Goal: Communication & Community: Answer question/provide support

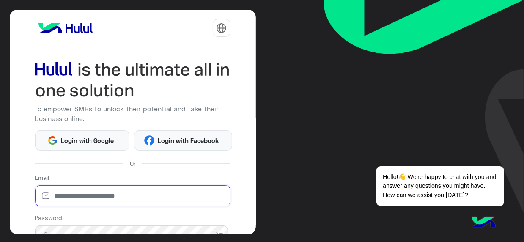
click at [84, 192] on input "email" at bounding box center [132, 195] width 195 height 21
type input "**********"
click at [230, 29] on div "**********" at bounding box center [133, 122] width 246 height 225
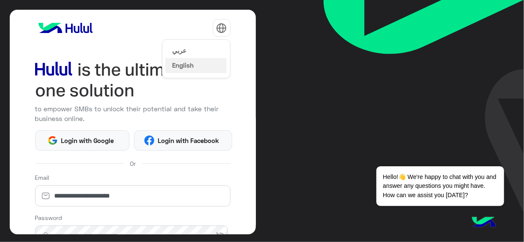
click at [224, 30] on img at bounding box center [221, 28] width 11 height 11
click at [206, 44] on button "عربي" at bounding box center [195, 50] width 61 height 14
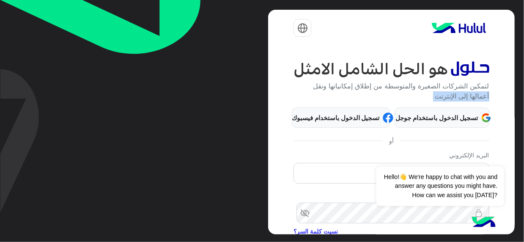
drag, startPoint x: 271, startPoint y: 87, endPoint x: 270, endPoint y: 134, distance: 46.9
click at [270, 134] on div "**********" at bounding box center [391, 122] width 246 height 225
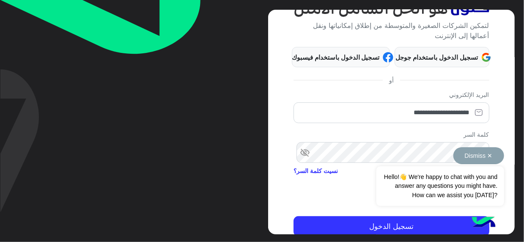
click at [449, 153] on div "Dismiss ✕ Hello!👋 We're happy to chat with you and answer any questions you mig…" at bounding box center [439, 176] width 127 height 59
click at [492, 155] on button "Dismiss ✕" at bounding box center [478, 155] width 51 height 17
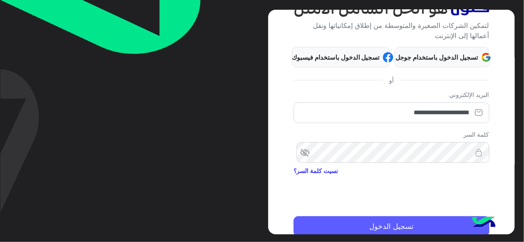
click at [403, 223] on button "تسجيل الدخول" at bounding box center [390, 226] width 195 height 20
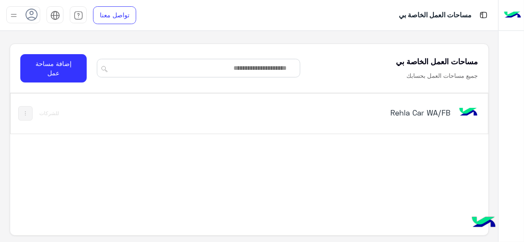
click at [438, 115] on h5 "Rehla Car WA/FB" at bounding box center [367, 112] width 166 height 10
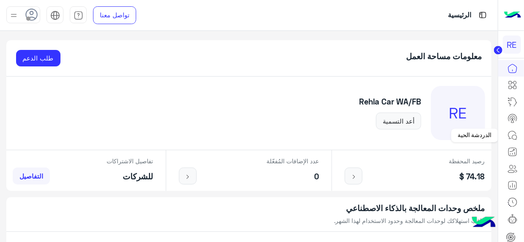
click at [520, 136] on link at bounding box center [512, 135] width 23 height 17
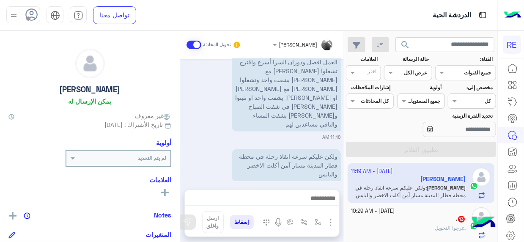
scroll to position [646, 0]
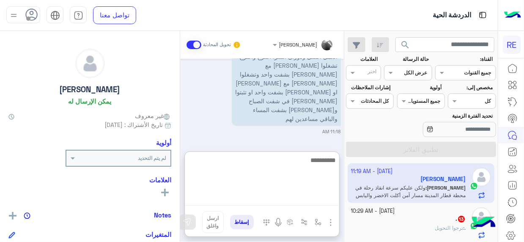
click at [326, 193] on textarea at bounding box center [262, 180] width 154 height 51
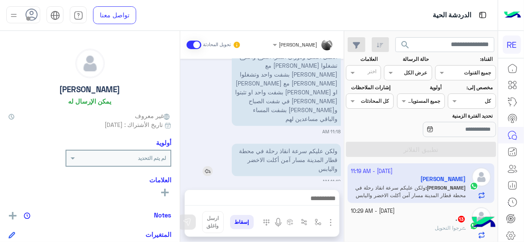
click at [211, 144] on div "ولكن عليكم سرعة انقاذ رحلة في محطة قطار المدينة مسار آمن أكلت الاخضر واليابس" at bounding box center [261, 160] width 157 height 33
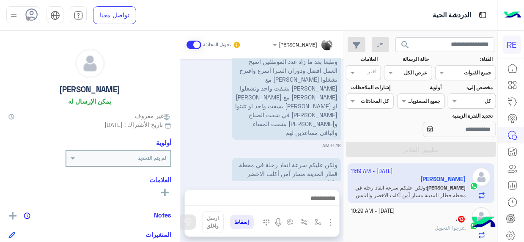
scroll to position [627, 0]
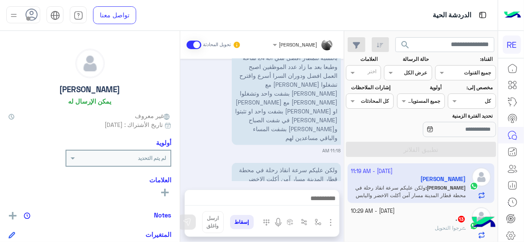
click at [74, 145] on div "أولوية" at bounding box center [89, 144] width 163 height 11
click at [290, 126] on p "بالنسبة للمطار افضل شي انه 24 ساعة وطبعا بعد ما زاد عدد الموظفين اصبح العمل افض…" at bounding box center [286, 97] width 109 height 95
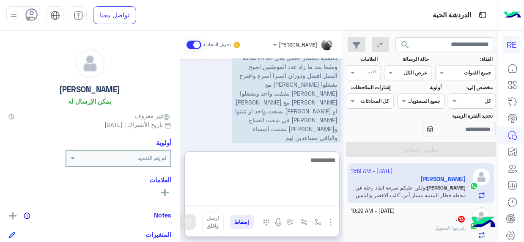
click at [321, 204] on textarea at bounding box center [262, 180] width 154 height 51
type textarea "**********"
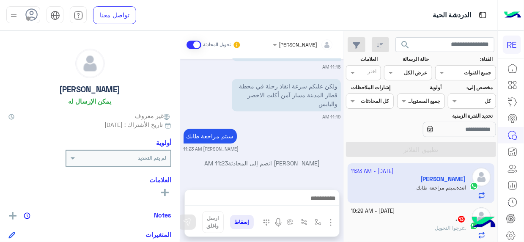
scroll to position [699, 0]
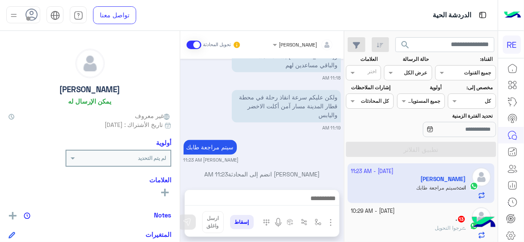
click at [181, 144] on div "[PERSON_NAME] تحويل المحادثة [DATE] اختيار أي: 11:01 AM ملاحظات و مقترحات 11:01…" at bounding box center [262, 138] width 164 height 214
click at [389, 217] on div ". 13" at bounding box center [408, 219] width 115 height 9
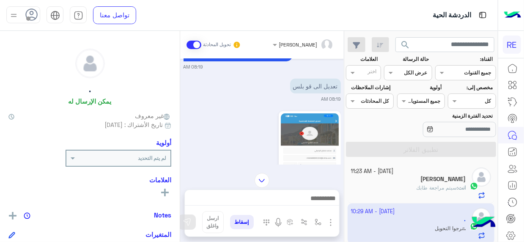
scroll to position [355, 0]
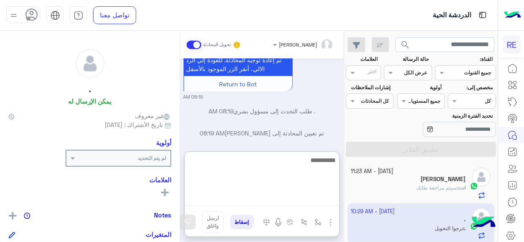
click at [312, 199] on textarea at bounding box center [262, 180] width 154 height 51
type textarea "**********"
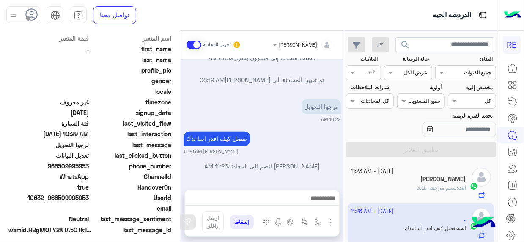
scroll to position [213, 0]
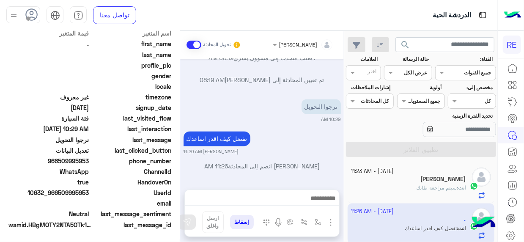
drag, startPoint x: 59, startPoint y: 192, endPoint x: 89, endPoint y: 190, distance: 29.7
click at [89, 190] on span "10632_966509995953" at bounding box center [48, 192] width 81 height 9
copy span "509995953"
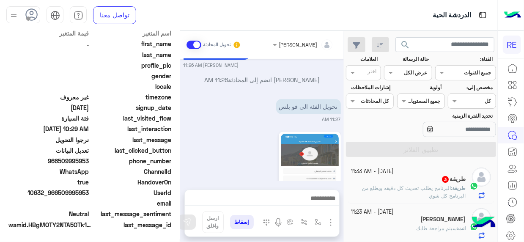
scroll to position [990, 0]
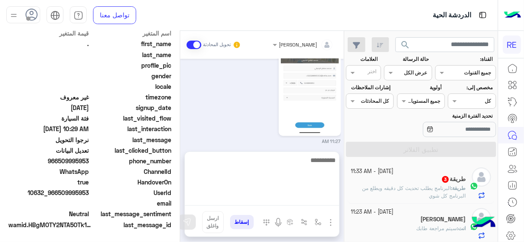
click at [328, 199] on textarea at bounding box center [262, 180] width 154 height 51
type textarea "**********"
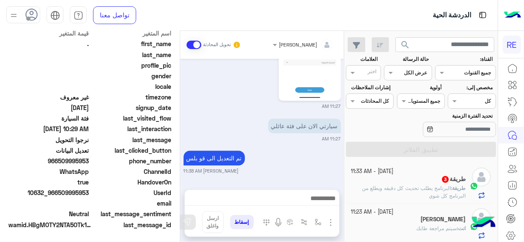
scroll to position [1096, 0]
click at [440, 192] on span "البرنامج يطلب تحديث كل دقيقه ويطلع من البرنامج كل شوي" at bounding box center [414, 192] width 104 height 14
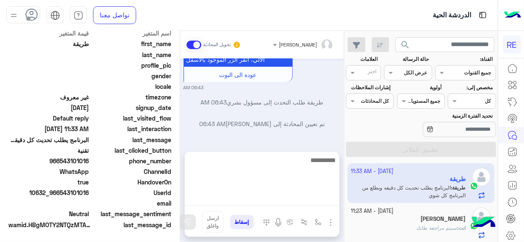
scroll to position [297, 0]
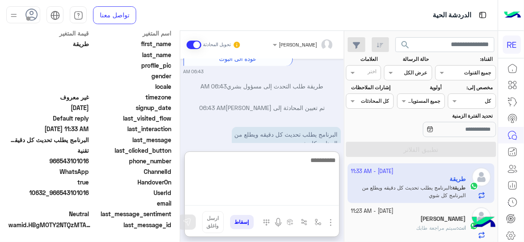
click at [316, 200] on textarea at bounding box center [262, 180] width 154 height 51
type textarea "**********"
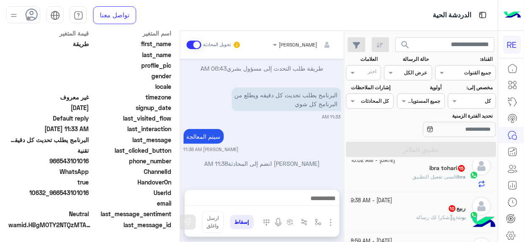
scroll to position [353, 0]
click at [446, 166] on h5 "ibra tohari 15" at bounding box center [447, 167] width 36 height 7
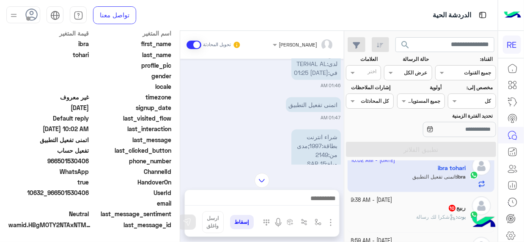
scroll to position [324, 0]
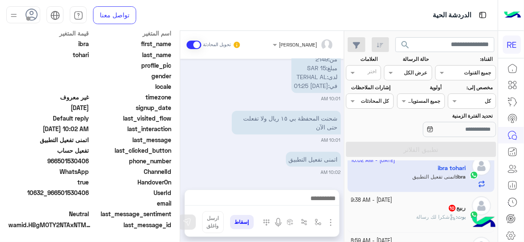
click at [428, 208] on div "ربيع 10" at bounding box center [408, 208] width 115 height 9
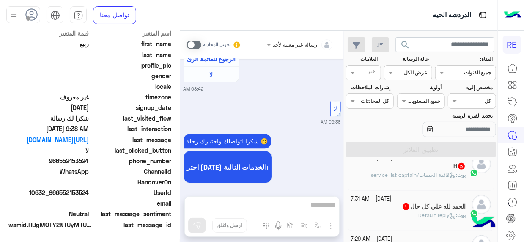
scroll to position [227, 0]
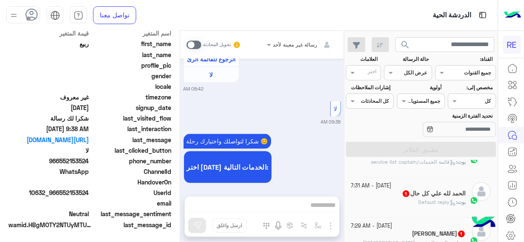
click at [423, 159] on app-inbox-users-filters "search القناة: القناه جميع القنوات حالة الرسالة القناه عرض الكل العلامات اختر م…" at bounding box center [420, 95] width 153 height 129
click at [425, 167] on div "بوت : قائمة الخدمات/service list captain" at bounding box center [408, 165] width 115 height 15
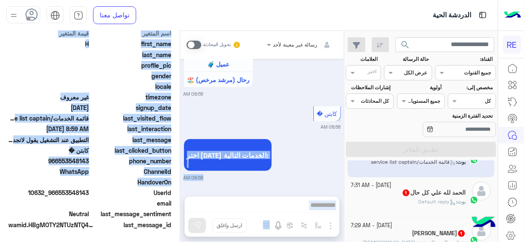
drag, startPoint x: 180, startPoint y: 179, endPoint x: 180, endPoint y: 164, distance: 15.2
click at [180, 164] on mat-drawer-container "رسالة غير معينة لأحد تحويل المحادثة [DATE] تم إعادة توجيه المحادثة. للعودة إلي …" at bounding box center [172, 138] width 344 height 214
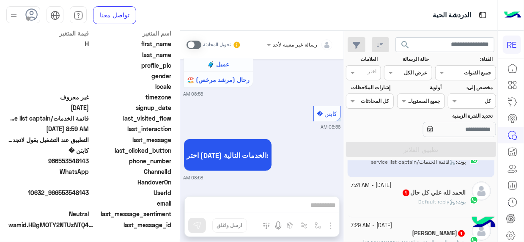
click at [404, 189] on span "1" at bounding box center [406, 192] width 8 height 7
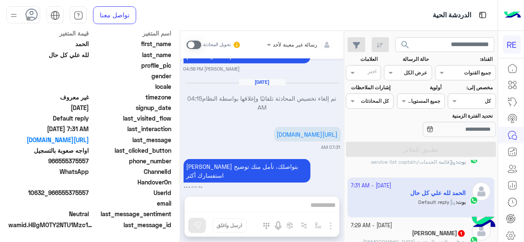
drag, startPoint x: 183, startPoint y: 170, endPoint x: 182, endPoint y: 164, distance: 6.4
click at [182, 164] on div "[DATE] تم تعيين المحادثة إلى [PERSON_NAME] 04:11 AM زودني بصورة الرخصة والاستما…" at bounding box center [262, 123] width 164 height 129
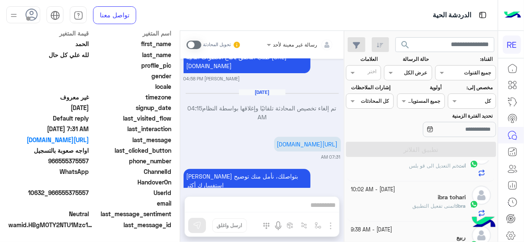
click at [428, 209] on div "ibra : اتمنى تفعيل التطبيق" at bounding box center [408, 209] width 115 height 15
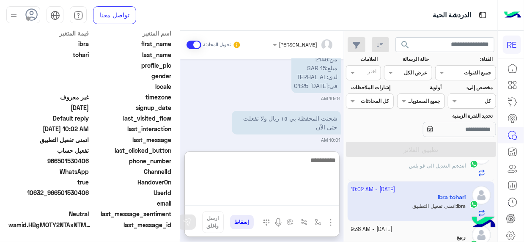
click at [326, 198] on textarea at bounding box center [262, 180] width 154 height 51
click at [318, 164] on textarea "**********" at bounding box center [262, 180] width 154 height 51
type textarea "**********"
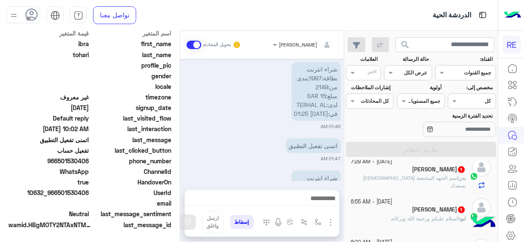
click at [424, 176] on span "اسم الجهه المختصة [DEMOGRAPHIC_DATA] يسعدك" at bounding box center [414, 182] width 103 height 14
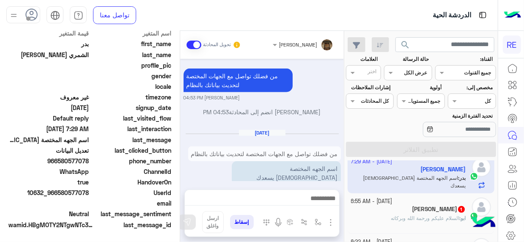
click at [393, 209] on div "[PERSON_NAME] 1" at bounding box center [408, 209] width 115 height 9
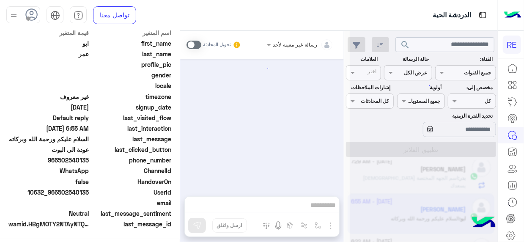
scroll to position [211, 0]
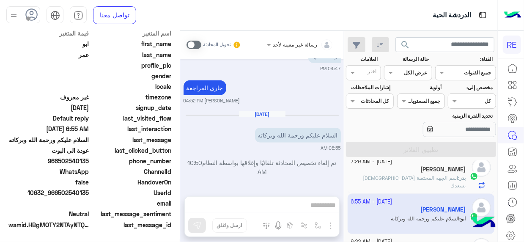
click at [199, 44] on span at bounding box center [193, 45] width 15 height 8
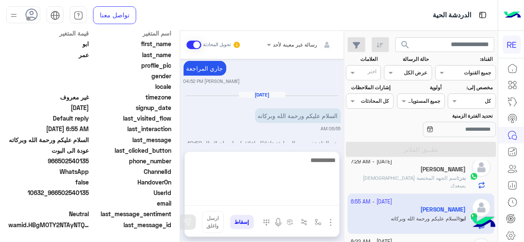
click at [332, 199] on textarea at bounding box center [262, 180] width 154 height 51
type textarea "**********"
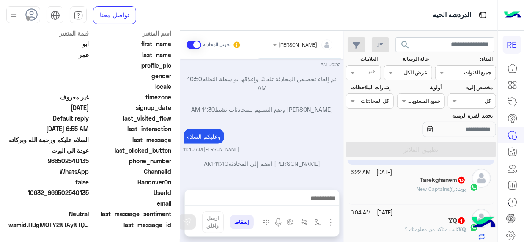
scroll to position [337, 0]
click at [406, 186] on div "بوت : New Captains" at bounding box center [408, 192] width 115 height 15
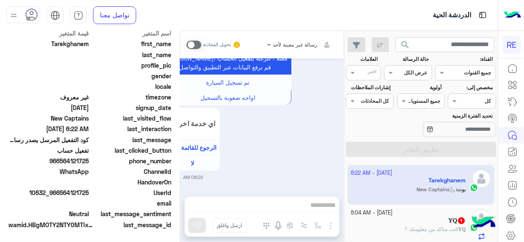
click at [198, 45] on span at bounding box center [193, 45] width 15 height 8
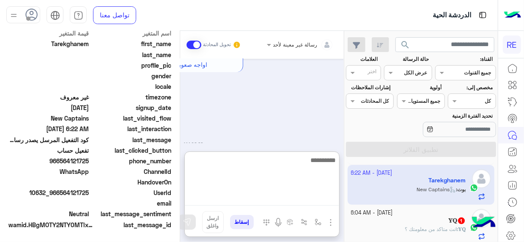
click at [333, 199] on textarea at bounding box center [262, 180] width 154 height 51
type textarea "**********"
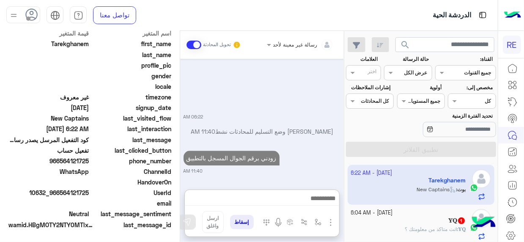
scroll to position [876, 0]
click at [392, 225] on div "𝐘𝐐 : انت متاكد من معلومتك ؟" at bounding box center [408, 232] width 115 height 15
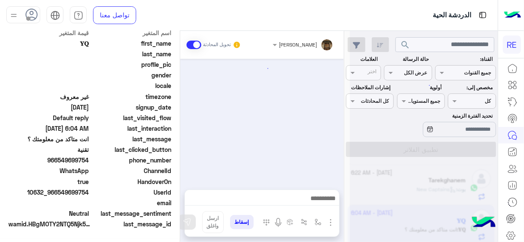
scroll to position [211, 0]
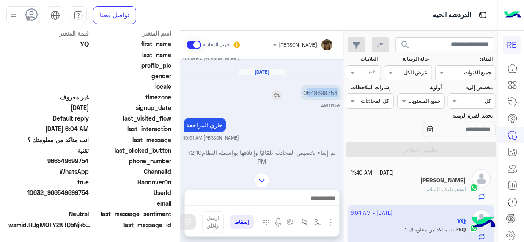
drag, startPoint x: 308, startPoint y: 90, endPoint x: 336, endPoint y: 92, distance: 28.0
click at [336, 92] on p "0549699754" at bounding box center [321, 92] width 40 height 15
copy p "549699754"
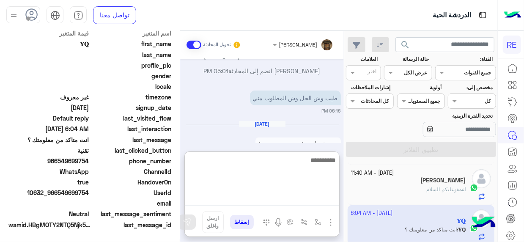
click at [307, 197] on textarea at bounding box center [262, 180] width 154 height 51
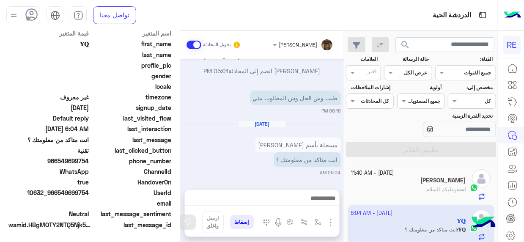
click at [305, 142] on p "مسجلة بأسم [PERSON_NAME]" at bounding box center [297, 144] width 85 height 15
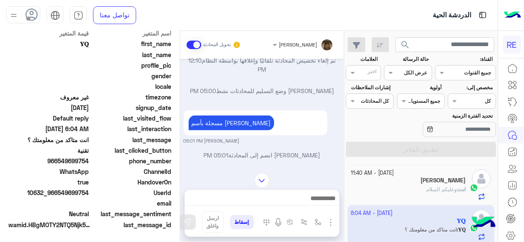
scroll to position [159, 0]
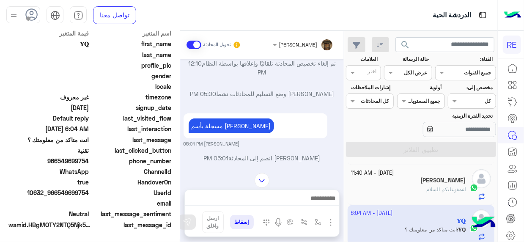
click at [260, 188] on img at bounding box center [261, 180] width 15 height 15
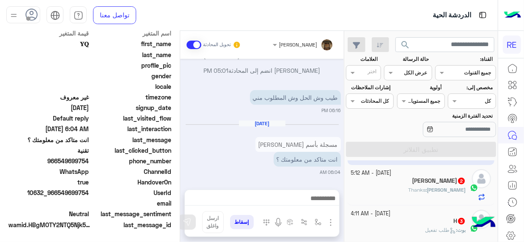
scroll to position [446, 0]
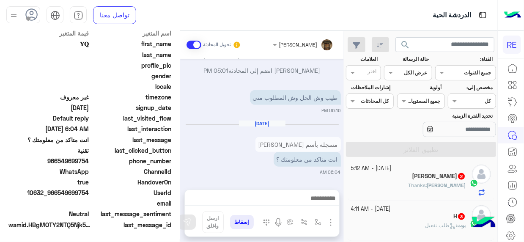
click at [420, 187] on div "[PERSON_NAME] : Thanks" at bounding box center [408, 188] width 115 height 15
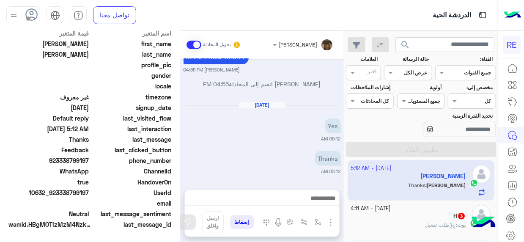
scroll to position [213, 0]
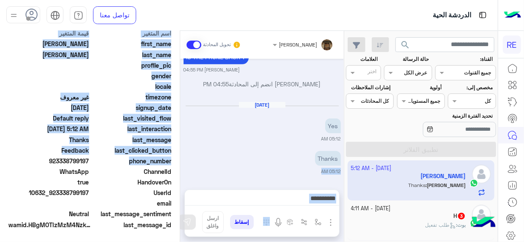
drag, startPoint x: 179, startPoint y: 163, endPoint x: 181, endPoint y: 157, distance: 6.4
click at [181, 157] on mat-drawer-container "[PERSON_NAME] تحويل المحادثة [DATE] You can download the application and regist…" at bounding box center [172, 138] width 344 height 214
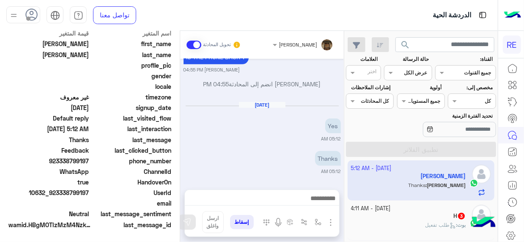
click at [425, 214] on div "H 3" at bounding box center [408, 216] width 115 height 9
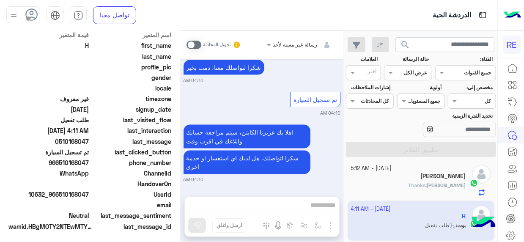
scroll to position [213, 0]
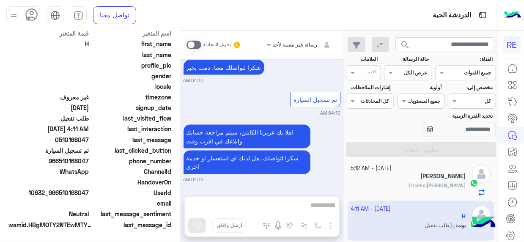
drag, startPoint x: 183, startPoint y: 178, endPoint x: 179, endPoint y: 168, distance: 10.4
click at [179, 168] on mat-drawer-container "رسالة غير معينة لأحد تحويل المحادثة [DATE] [PERSON_NAME] انضم إلى المحادثة 09:3…" at bounding box center [172, 138] width 344 height 214
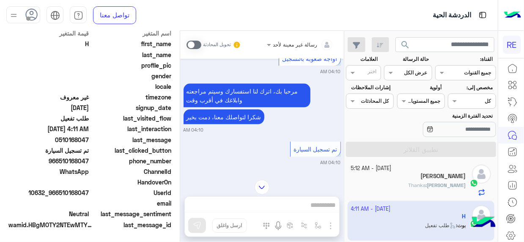
scroll to position [632, 0]
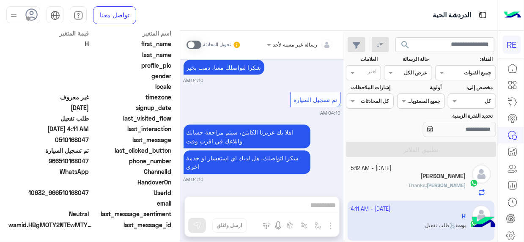
click at [197, 44] on span at bounding box center [193, 45] width 15 height 8
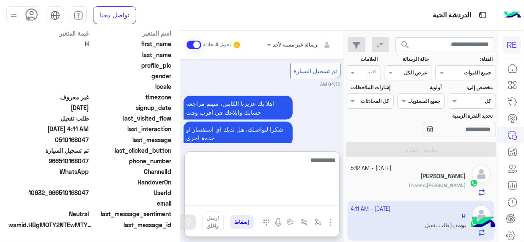
click at [332, 197] on textarea at bounding box center [262, 180] width 154 height 51
type textarea "**********"
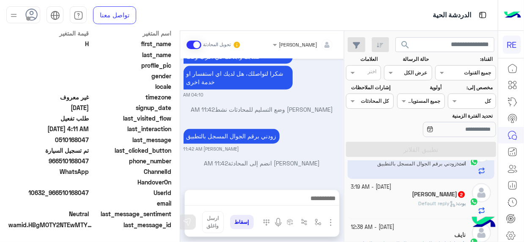
scroll to position [0, 0]
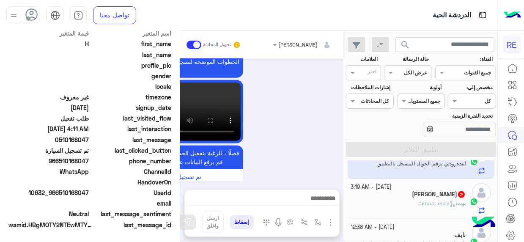
click at [446, 197] on div "Zuhair Bu Ali 2" at bounding box center [408, 195] width 115 height 9
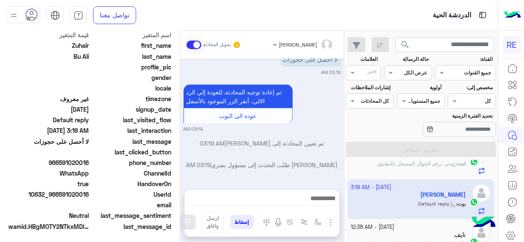
scroll to position [213, 0]
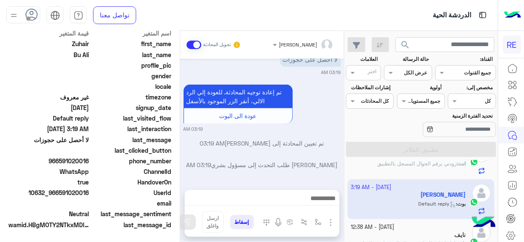
drag, startPoint x: 179, startPoint y: 161, endPoint x: 181, endPoint y: 154, distance: 7.9
click at [181, 154] on mat-drawer-container "[PERSON_NAME] تحويل المحادثة [DATE] تم تعيين المحادثة إلى [PERSON_NAME] 02:13 P…" at bounding box center [172, 138] width 344 height 214
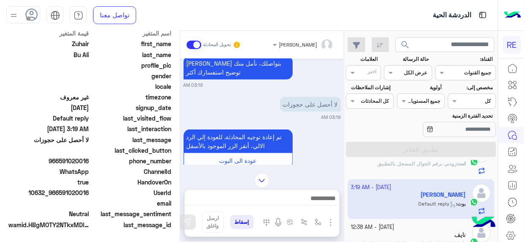
scroll to position [251, 0]
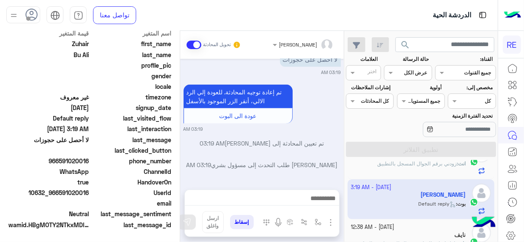
click at [287, 201] on textarea at bounding box center [262, 199] width 154 height 13
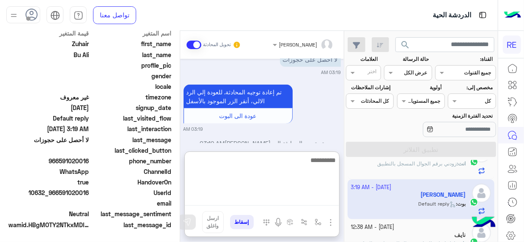
scroll to position [257, 0]
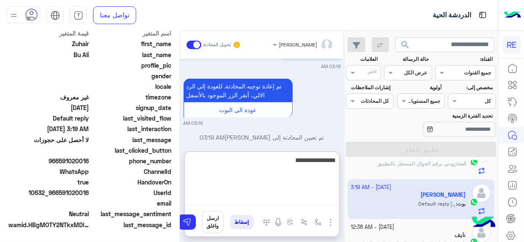
type textarea "**********"
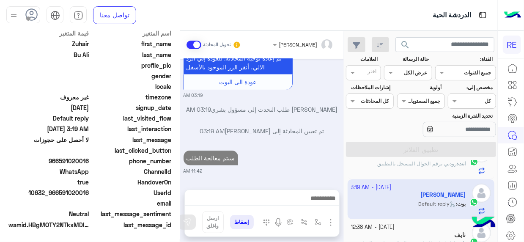
scroll to position [0, 0]
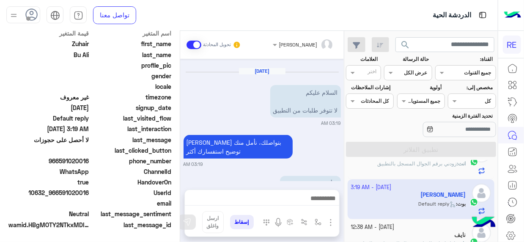
click at [387, 224] on small "[DATE] - 12:38 AM" at bounding box center [373, 227] width 44 height 8
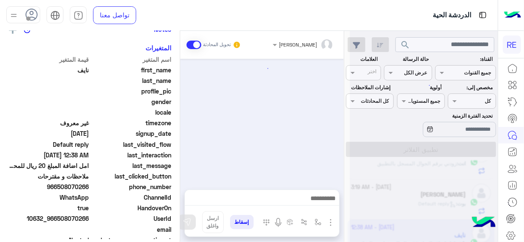
scroll to position [463, 0]
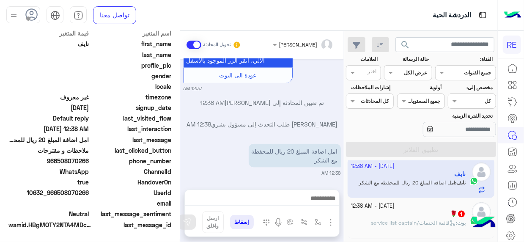
drag, startPoint x: 183, startPoint y: 178, endPoint x: 182, endPoint y: 169, distance: 9.3
click at [182, 169] on div "[DATE] اختيار أي: 12:37 AM ملاحظات و مقترحات 12:37 AM اترك لنا اقتراحاتك أو ملا…" at bounding box center [262, 120] width 164 height 122
click at [326, 193] on div at bounding box center [262, 200] width 154 height 21
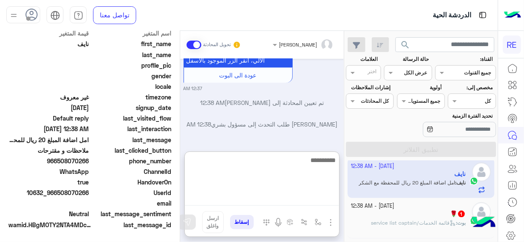
click at [333, 199] on textarea at bounding box center [262, 180] width 154 height 51
type textarea "**********"
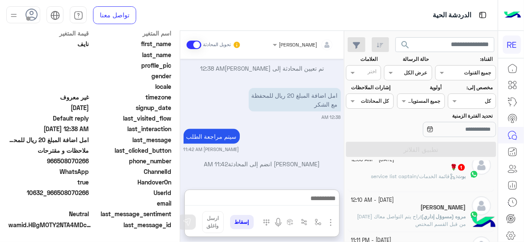
scroll to position [536, 0]
click at [432, 177] on p "بوت : قائمة الخدمات/service list captain" at bounding box center [418, 176] width 95 height 8
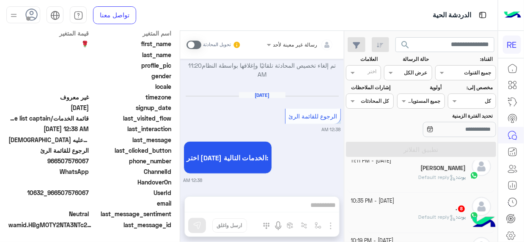
scroll to position [700, 0]
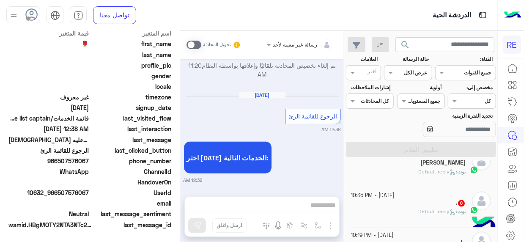
click at [421, 211] on span "Default reply" at bounding box center [437, 211] width 38 height 6
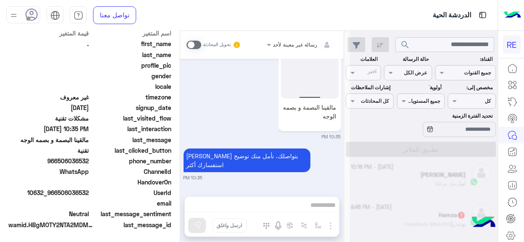
scroll to position [2161, 0]
click at [440, 216] on h5 "Hamza 7" at bounding box center [451, 214] width 27 height 7
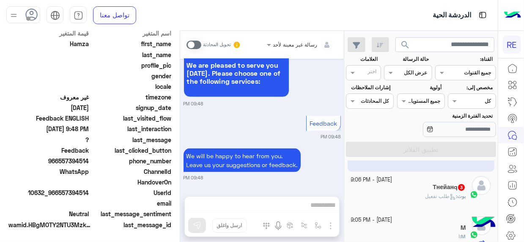
scroll to position [82, 0]
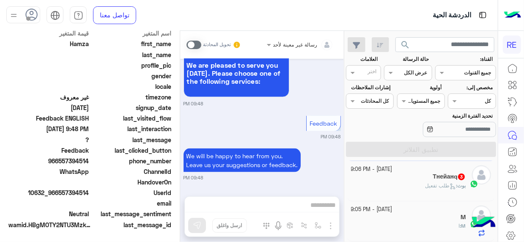
click at [433, 182] on span "طلب تفعيل" at bounding box center [440, 185] width 31 height 6
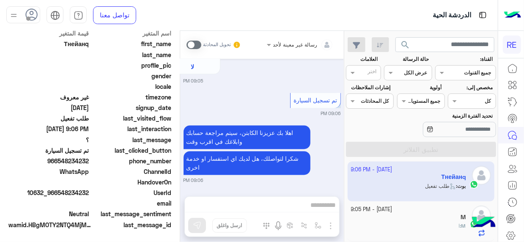
click at [198, 44] on span at bounding box center [193, 45] width 15 height 8
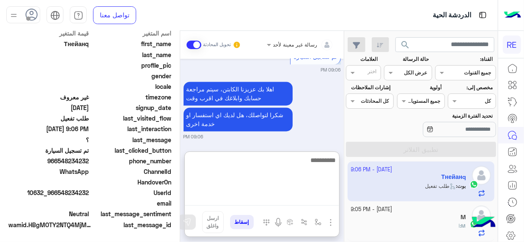
click at [319, 202] on textarea at bounding box center [262, 180] width 154 height 51
type textarea "**********"
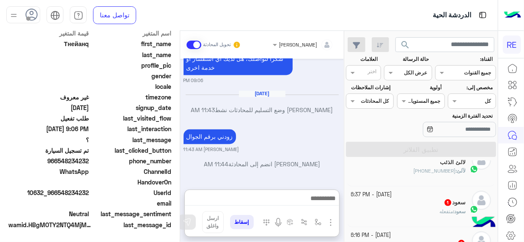
click at [402, 171] on div "لآلئ : [PHONE_NUMBER]" at bounding box center [408, 174] width 115 height 15
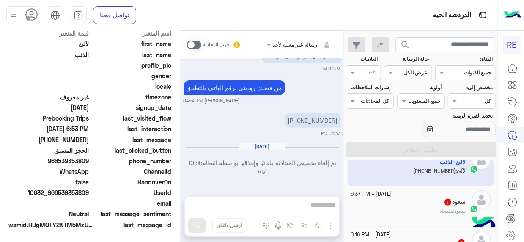
click at [401, 200] on div "سعود 1" at bounding box center [408, 202] width 115 height 9
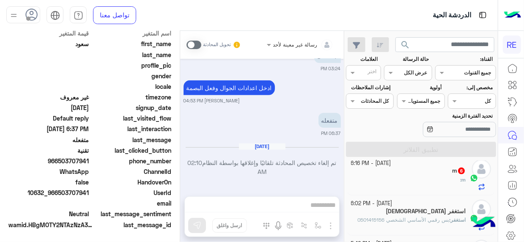
click at [454, 172] on h5 "m 6" at bounding box center [459, 170] width 14 height 7
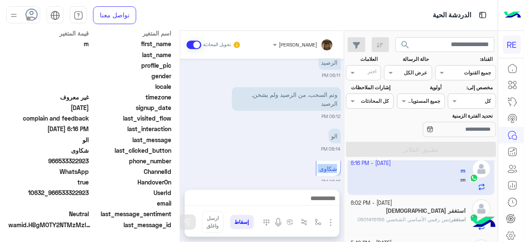
click at [182, 165] on div "[DATE] اختيار أي: 01:03 PM [PERSON_NAME] وضع التسليم للمحادثات نشط 04:56 PM ايش…" at bounding box center [262, 120] width 164 height 122
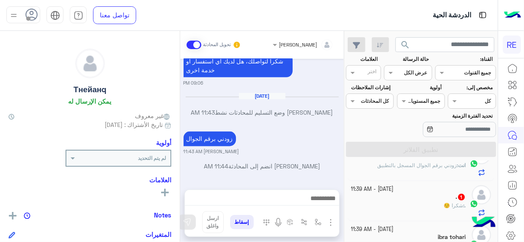
scroll to position [229, 0]
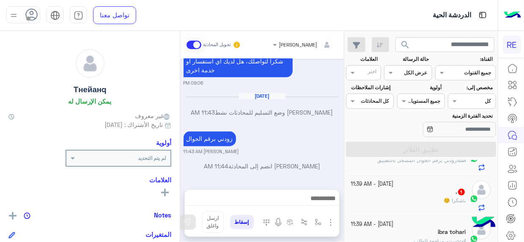
click at [437, 199] on div ". : شكرا ☺️" at bounding box center [408, 204] width 115 height 15
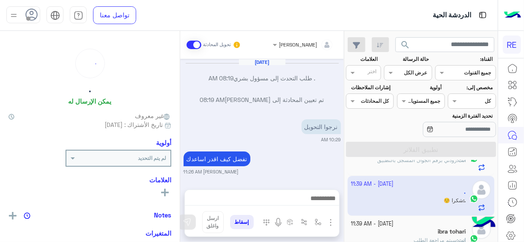
scroll to position [275, 0]
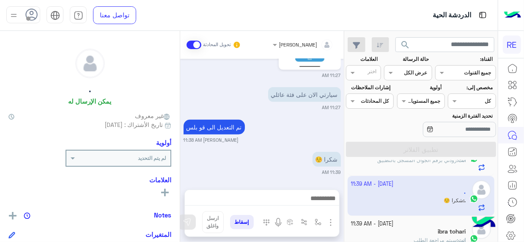
click at [345, 186] on div "5 October - 11:44 AM Тнейанq انت : زودني برقم الجوال 5 October - 11:42 AM نايف …" at bounding box center [420, 202] width 153 height 85
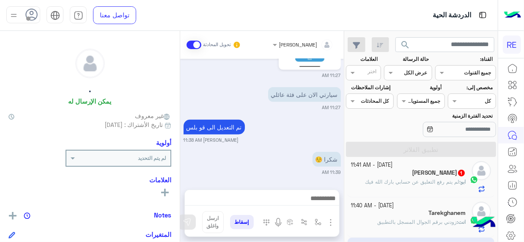
scroll to position [164, 0]
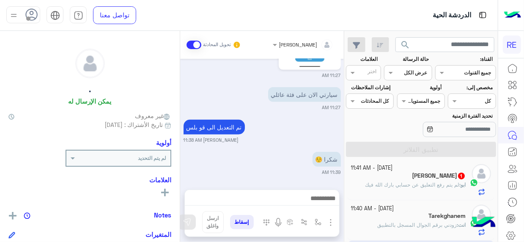
click at [419, 182] on span "لم يتم رفع التعليق عن حسابي بارك الله فيك" at bounding box center [412, 184] width 94 height 6
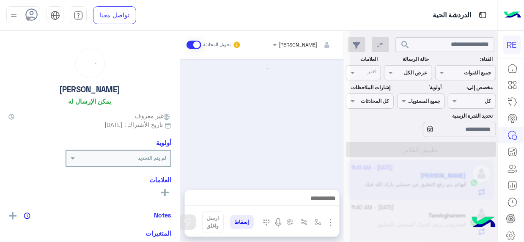
scroll to position [216, 0]
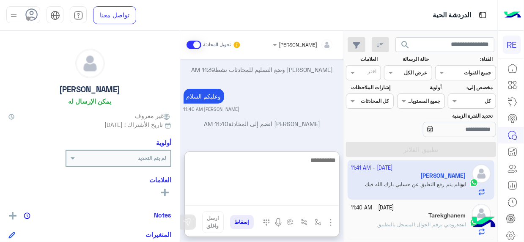
click at [327, 196] on textarea at bounding box center [262, 180] width 154 height 51
type textarea "**********"
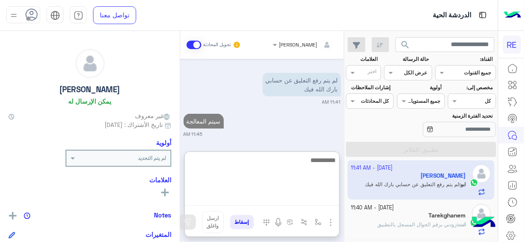
scroll to position [0, 0]
